Goal: Task Accomplishment & Management: Manage account settings

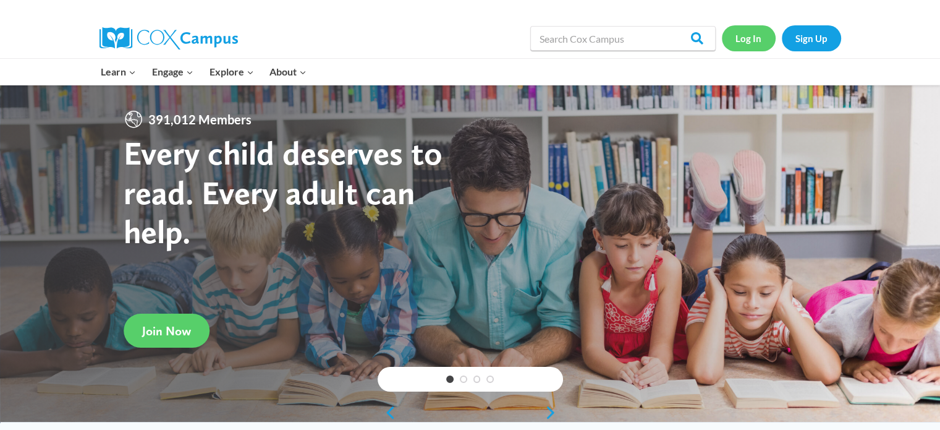
click at [765, 38] on link "Log In" at bounding box center [749, 37] width 54 height 25
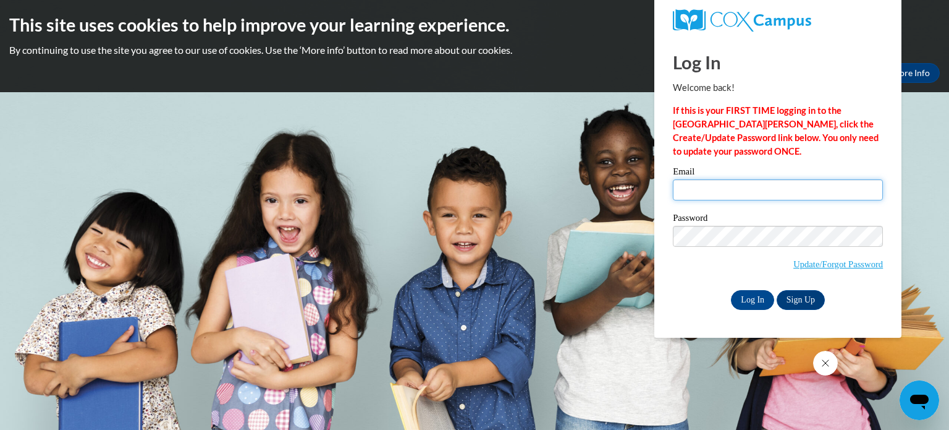
click at [702, 182] on input "Email" at bounding box center [778, 189] width 210 height 21
type input "yturicos@kusd.edu"
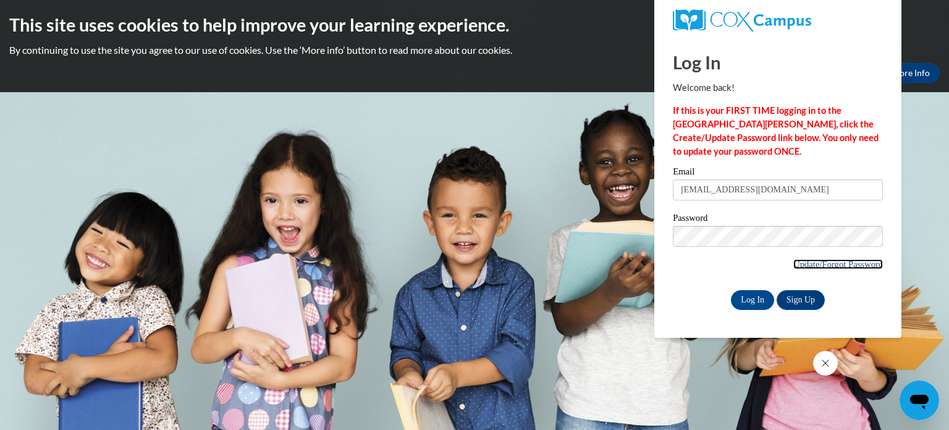
click at [841, 266] on link "Update/Forgot Password" at bounding box center [839, 264] width 90 height 10
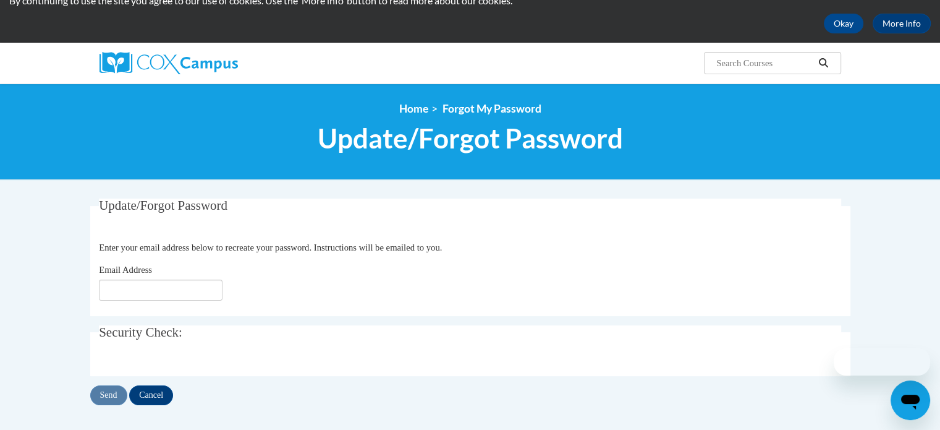
scroll to position [185, 0]
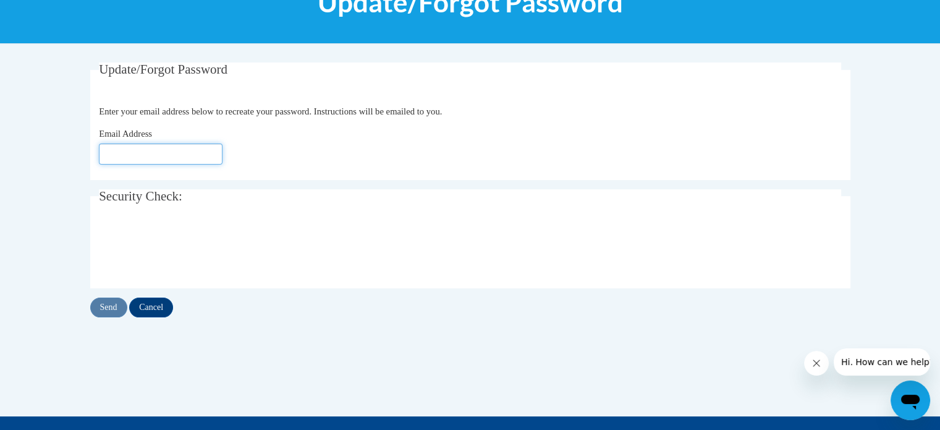
click at [154, 159] on input "Email Address" at bounding box center [161, 153] width 124 height 21
type input "[EMAIL_ADDRESS][DOMAIN_NAME]"
click at [119, 305] on input "Send" at bounding box center [108, 307] width 37 height 20
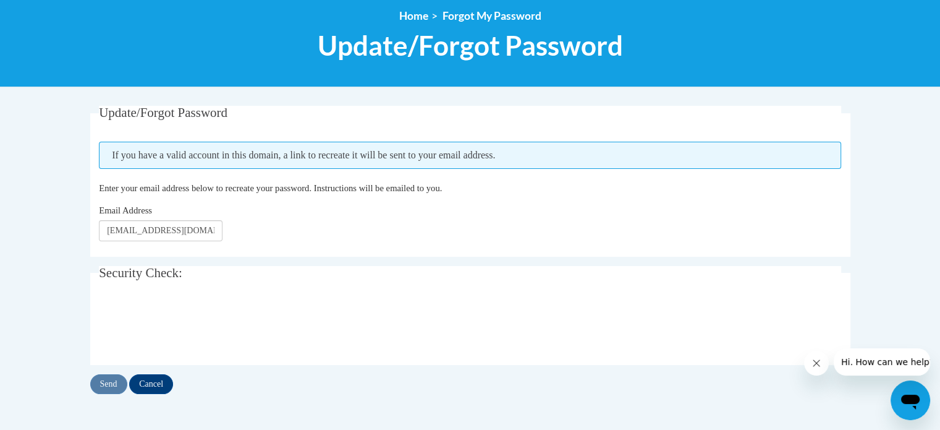
scroll to position [185, 0]
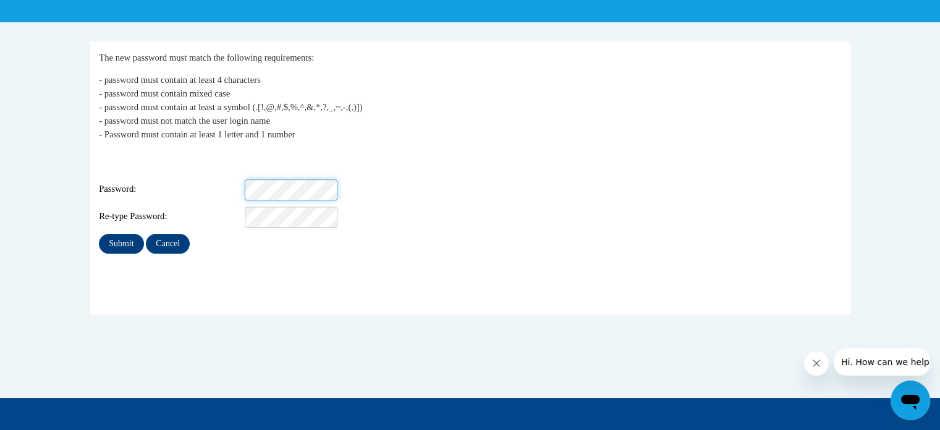
scroll to position [185, 0]
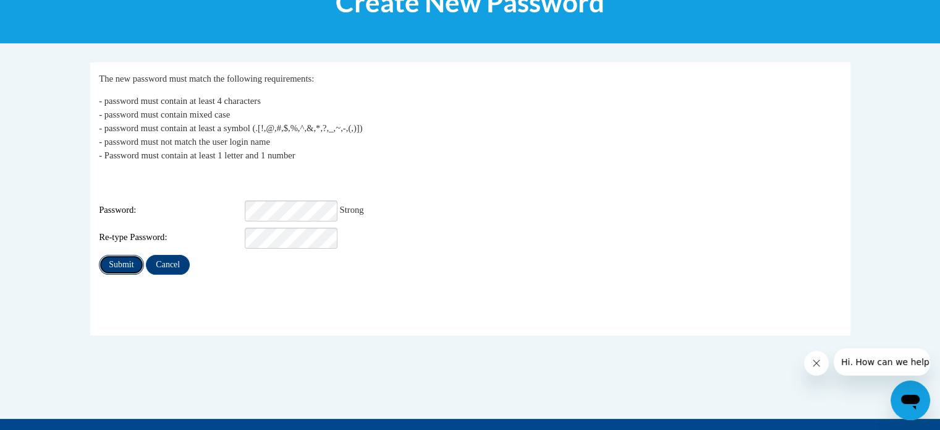
click at [119, 255] on input "Submit" at bounding box center [121, 265] width 45 height 20
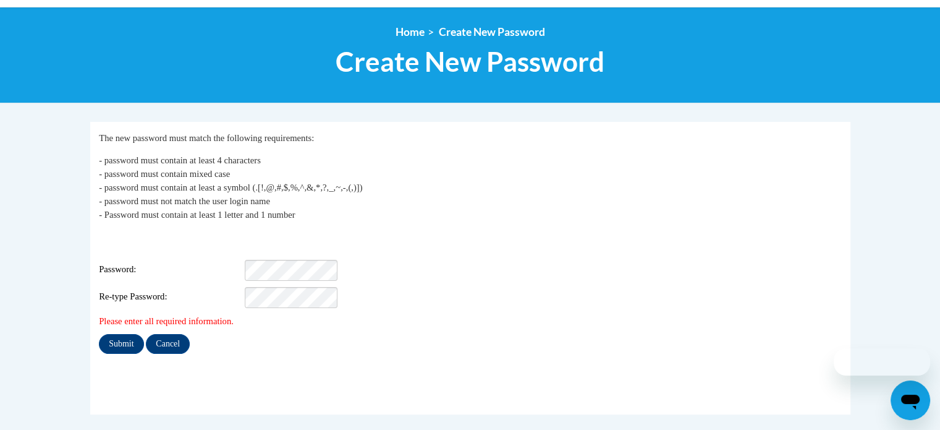
scroll to position [185, 0]
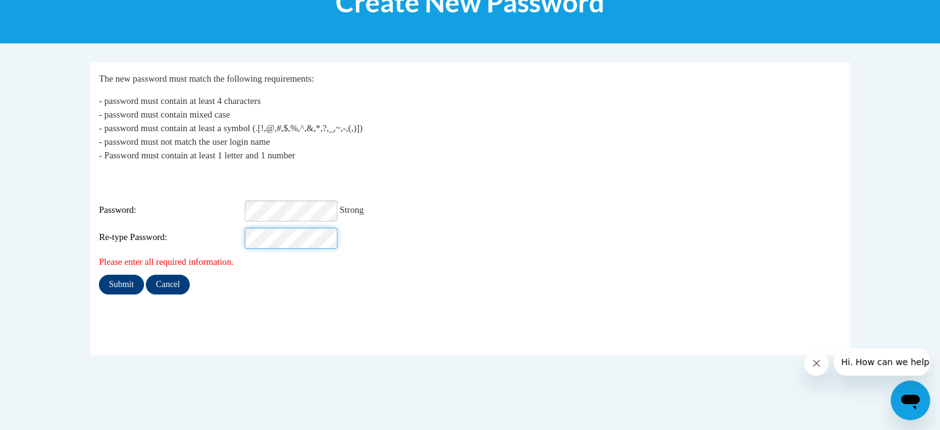
click at [99, 274] on input "Submit" at bounding box center [121, 284] width 45 height 20
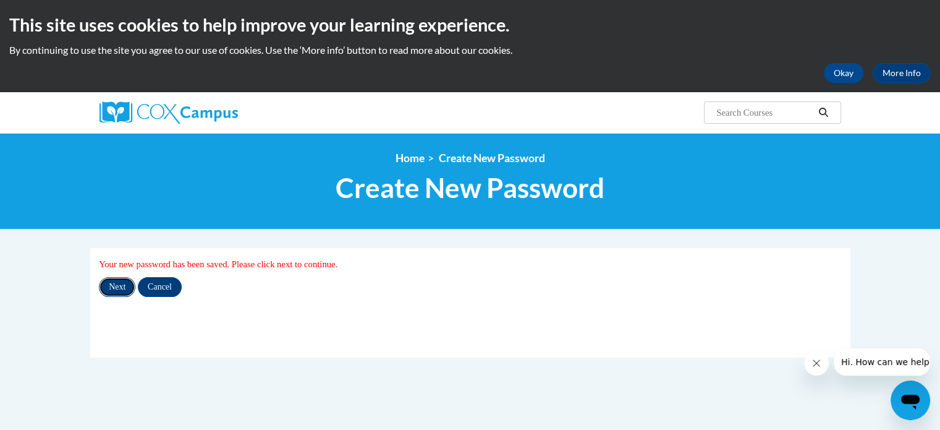
click at [112, 283] on input "Next" at bounding box center [117, 287] width 36 height 20
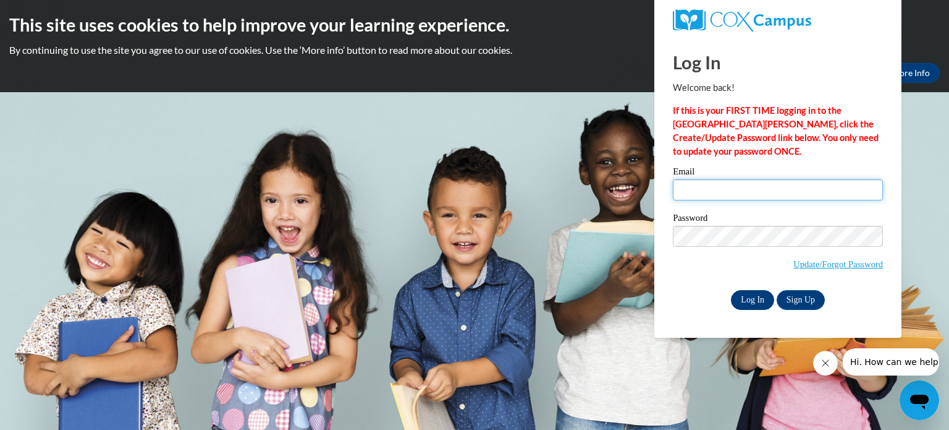
type input "yturcios@kusd.edu"
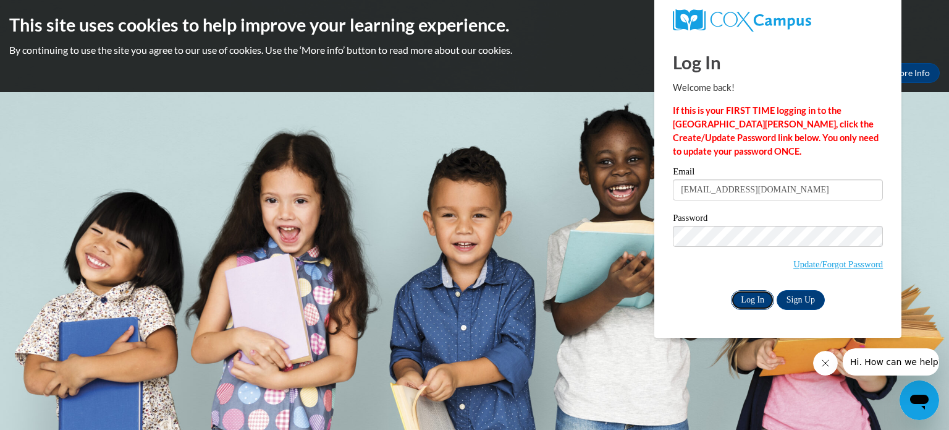
click at [761, 296] on input "Log In" at bounding box center [752, 300] width 43 height 20
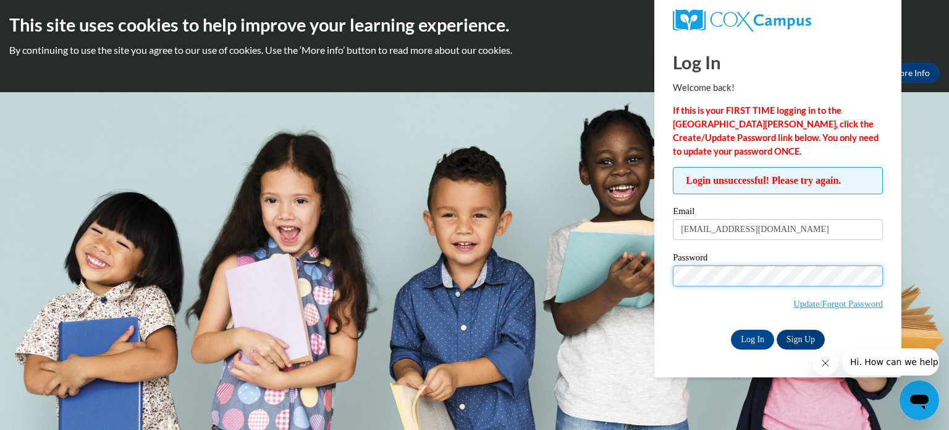
click at [731, 329] on input "Log In" at bounding box center [752, 339] width 43 height 20
click at [776, 148] on p "If this is your FIRST TIME logging in to the NEW Cox Campus, click the Create/U…" at bounding box center [778, 131] width 210 height 54
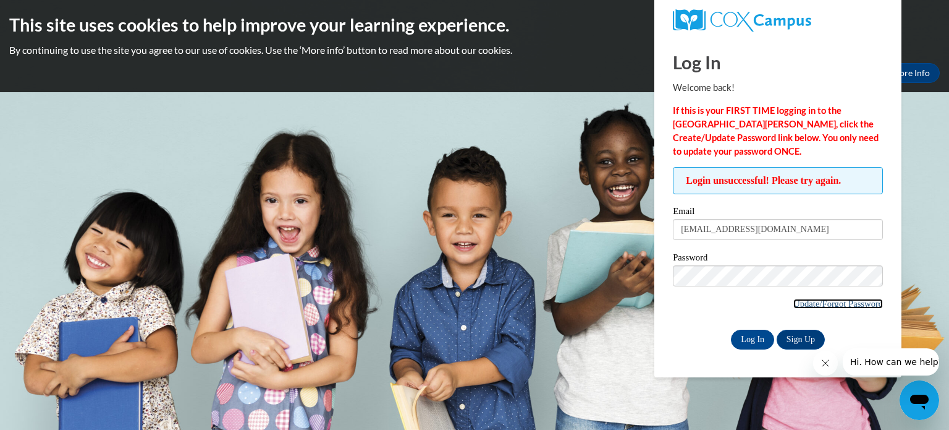
click at [811, 299] on link "Update/Forgot Password" at bounding box center [839, 304] width 90 height 10
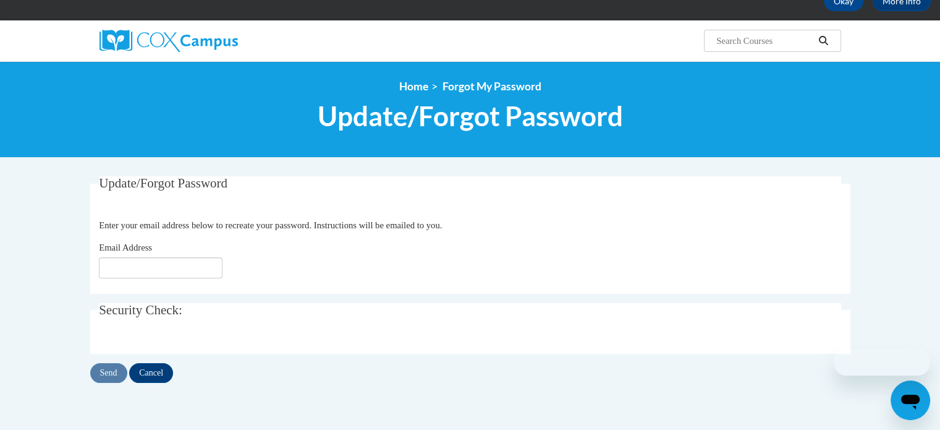
scroll to position [124, 0]
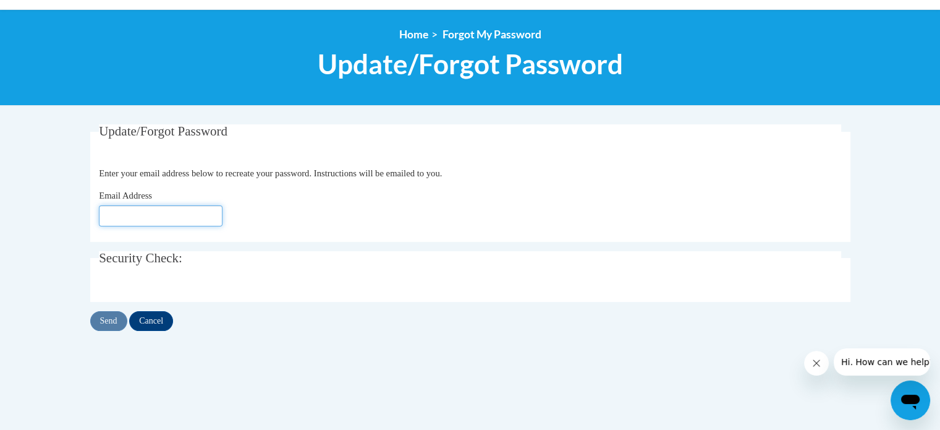
click at [146, 218] on input "Email Address" at bounding box center [161, 215] width 124 height 21
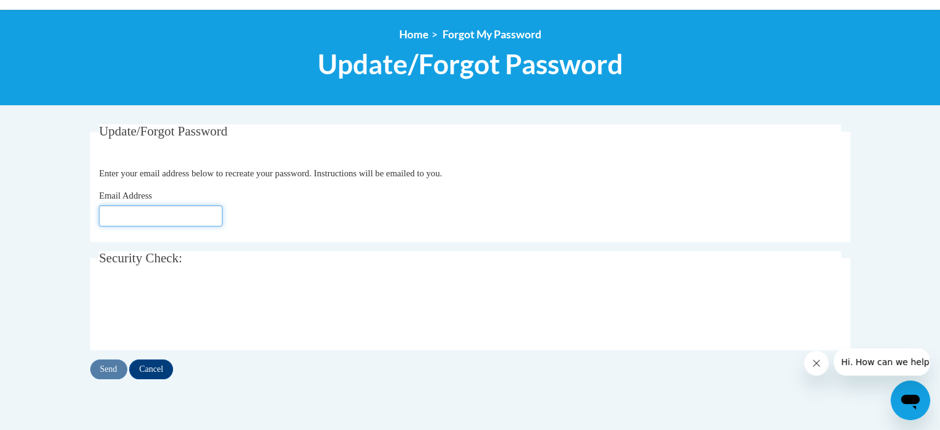
type input "yturcios@kusd.edu"
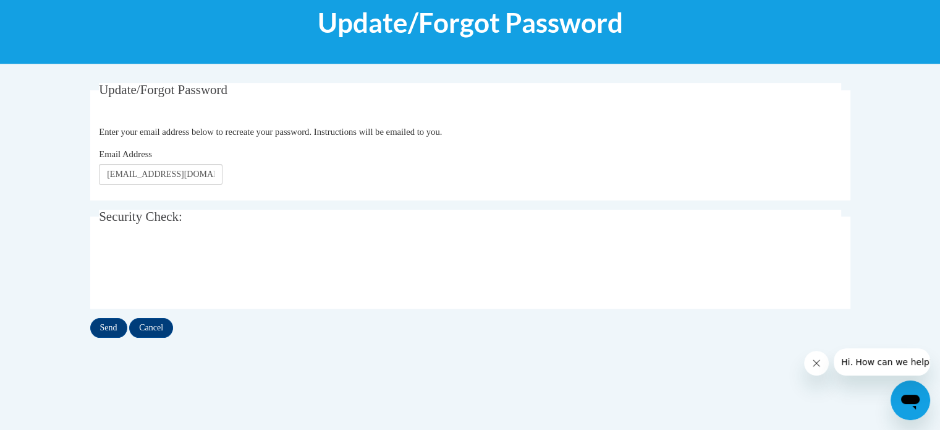
scroll to position [185, 0]
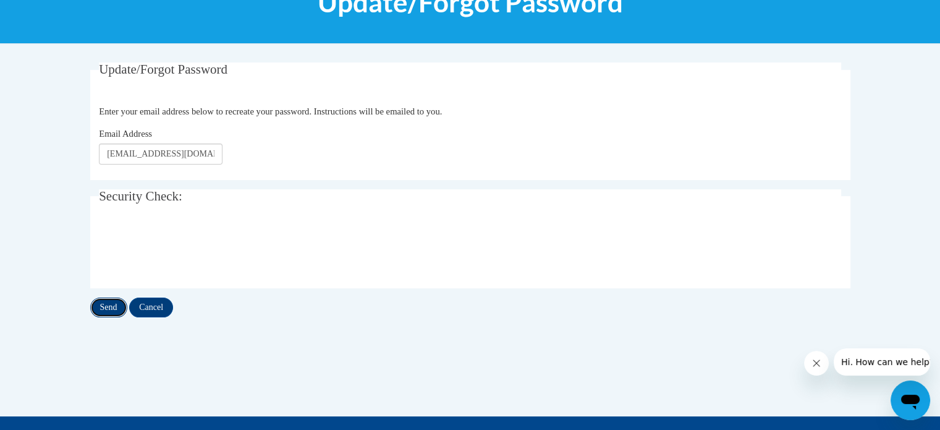
click at [108, 306] on input "Send" at bounding box center [108, 307] width 37 height 20
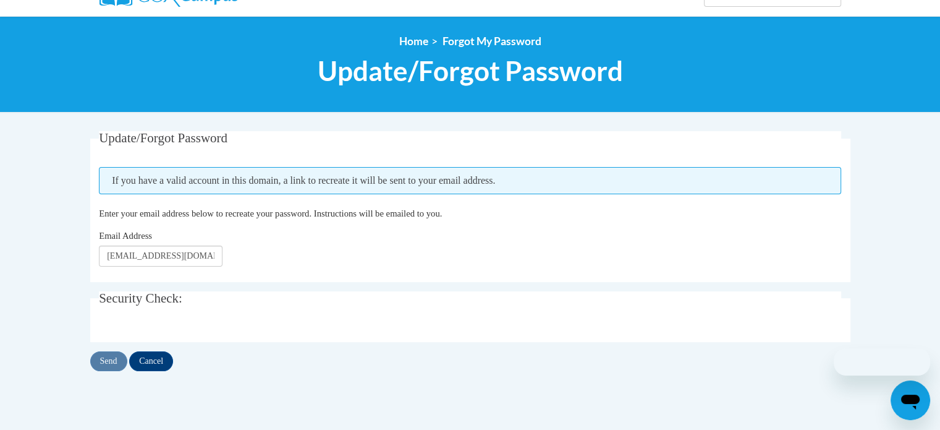
scroll to position [124, 0]
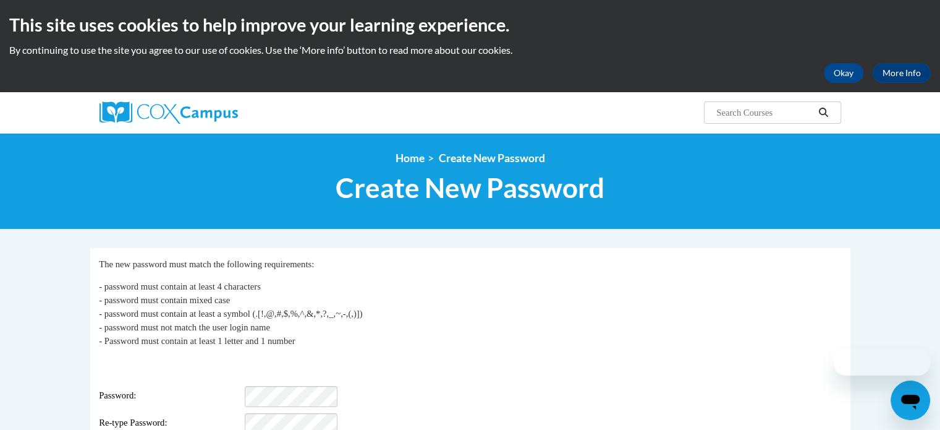
scroll to position [247, 0]
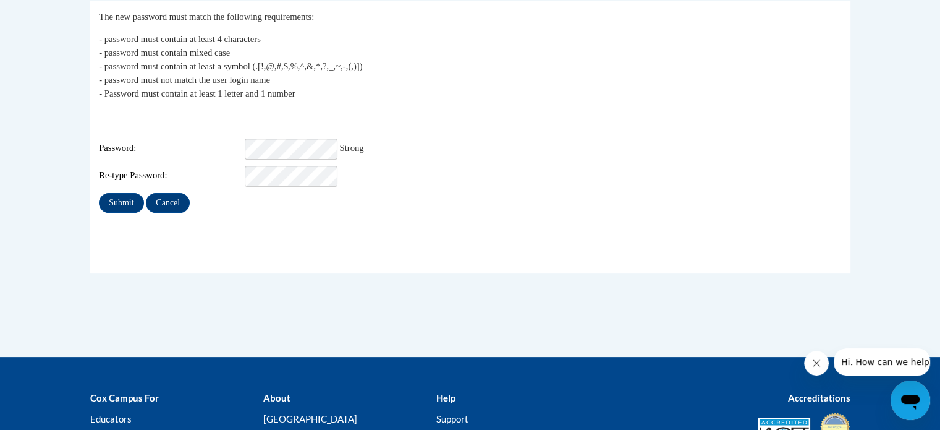
click at [222, 234] on fieldset "My Password The new password must match the following requirements: - password …" at bounding box center [470, 137] width 760 height 273
click at [121, 193] on input "Submit" at bounding box center [121, 203] width 45 height 20
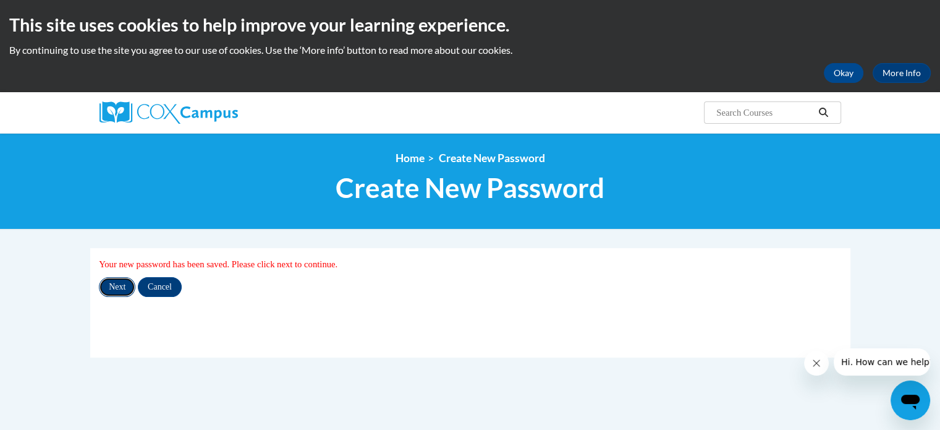
click at [109, 285] on input "Next" at bounding box center [117, 287] width 36 height 20
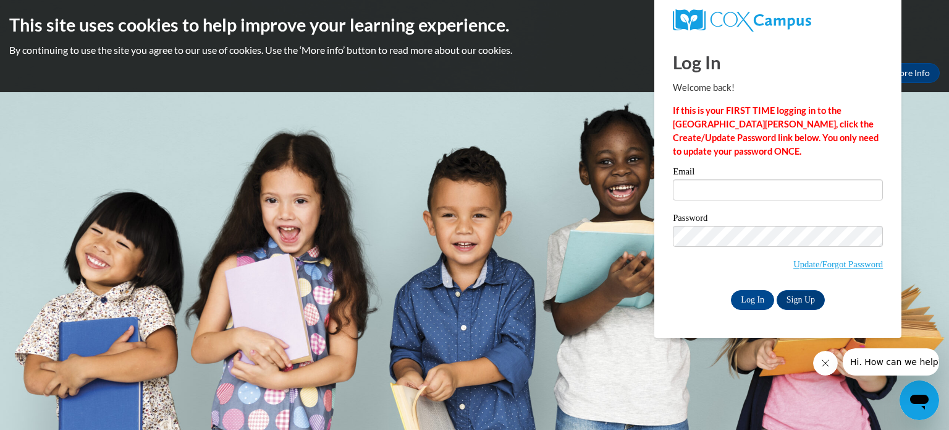
type input "[EMAIL_ADDRESS][DOMAIN_NAME]"
click at [715, 275] on span "Update/Forgot Password" at bounding box center [778, 251] width 210 height 51
click at [752, 297] on input "Log In" at bounding box center [752, 300] width 43 height 20
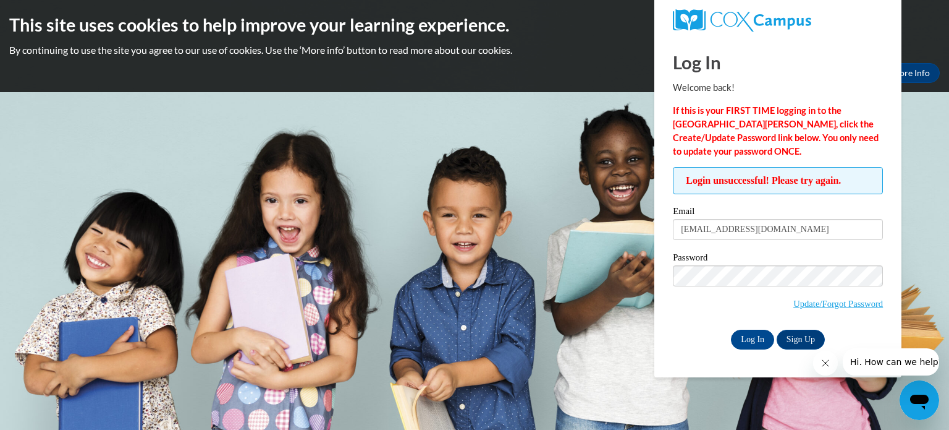
click at [823, 357] on button "Close message from company" at bounding box center [825, 362] width 25 height 25
